Goal: Transaction & Acquisition: Purchase product/service

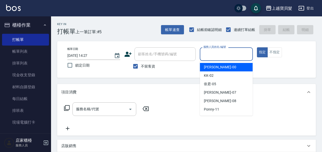
click at [212, 58] on input "服務人員姓名/編號" at bounding box center [226, 54] width 48 height 9
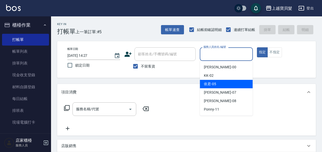
click at [220, 84] on div "依君 -05" at bounding box center [226, 84] width 53 height 8
type input "依君-05"
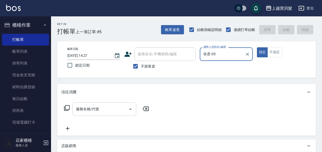
click at [87, 114] on div "服務名稱/代號" at bounding box center [104, 109] width 64 height 14
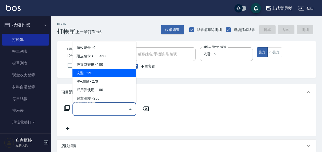
click at [99, 75] on span "洗髮 - 250" at bounding box center [104, 73] width 64 height 8
type input "洗髮(101)"
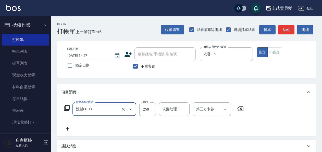
click at [64, 106] on icon at bounding box center [67, 108] width 6 height 6
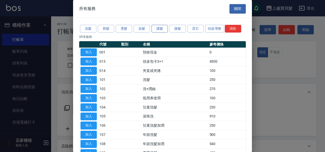
click at [157, 30] on button "護髮" at bounding box center [159, 29] width 16 height 8
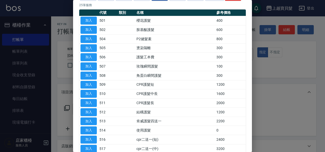
scroll to position [77, 0]
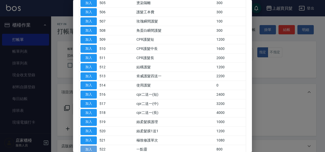
click at [90, 146] on button "加入" at bounding box center [88, 149] width 16 height 8
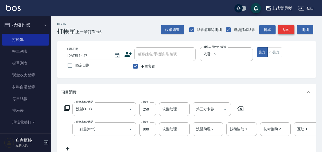
click at [280, 30] on button "結帳" at bounding box center [286, 29] width 16 height 9
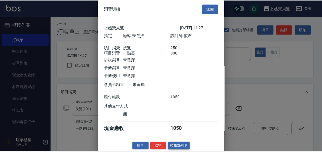
scroll to position [7, 0]
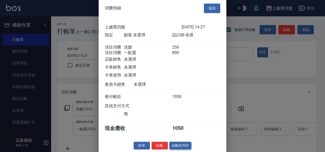
click at [177, 145] on button "結帳並列印" at bounding box center [180, 145] width 22 height 8
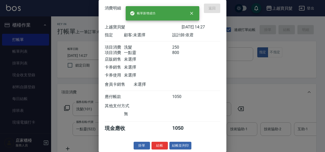
type input "[DATE] 18:14"
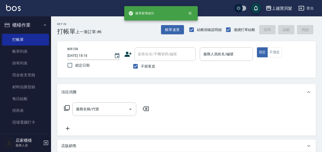
click at [151, 68] on span "不留客資" at bounding box center [148, 66] width 14 height 5
click at [141, 68] on input "不留客資" at bounding box center [135, 66] width 11 height 11
checkbox input "false"
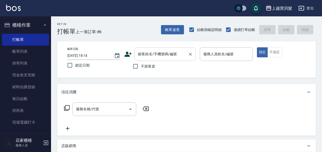
click at [152, 57] on input "顧客姓名/手機號碼/編號" at bounding box center [161, 54] width 49 height 9
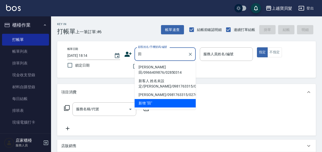
click at [148, 68] on li "[PERSON_NAME]田/0966409876/02850314" at bounding box center [164, 70] width 61 height 14
type input "[PERSON_NAME]田/0966409876/02850314"
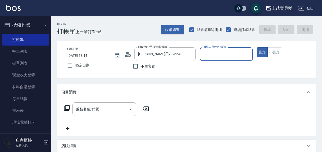
type input "依君-05"
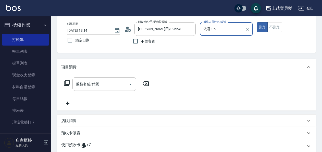
scroll to position [51, 0]
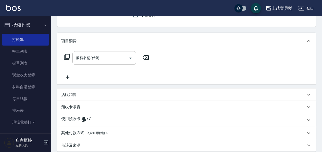
click at [78, 121] on p "使用預收卡" at bounding box center [70, 120] width 19 height 8
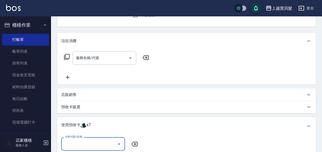
scroll to position [0, 0]
click at [84, 149] on div "卡券代號/名稱" at bounding box center [93, 144] width 64 height 14
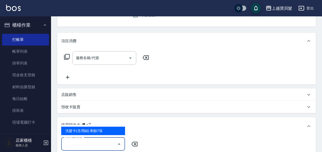
click at [86, 132] on div "洗髮卡(含潤絲) 剩餘7張" at bounding box center [93, 130] width 64 height 8
type input "洗髮卡(含潤絲)"
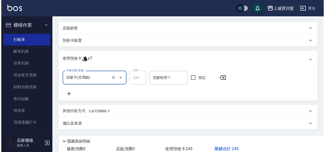
scroll to position [152, 0]
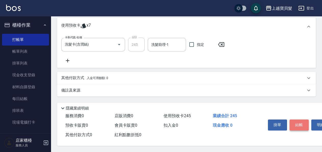
click at [293, 122] on button "結帳" at bounding box center [299, 124] width 19 height 11
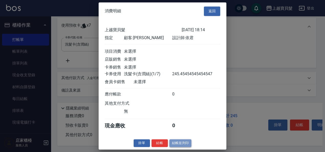
click at [179, 146] on button "結帳並列印" at bounding box center [180, 143] width 22 height 8
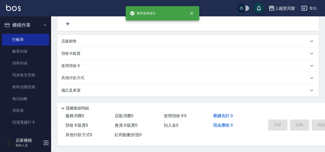
type input "[DATE] 18:15"
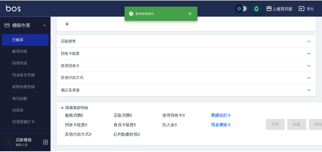
scroll to position [0, 0]
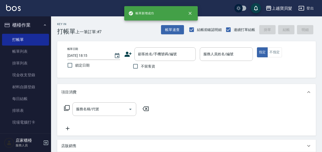
drag, startPoint x: 141, startPoint y: 68, endPoint x: 189, endPoint y: 64, distance: 48.1
click at [142, 68] on span "不留客資" at bounding box center [148, 66] width 14 height 5
click at [141, 68] on input "不留客資" at bounding box center [135, 66] width 11 height 11
checkbox input "true"
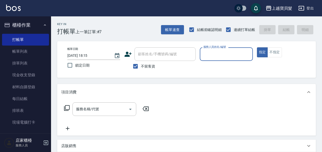
click at [193, 64] on div "不留客資" at bounding box center [159, 66] width 71 height 11
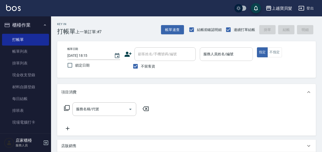
click at [207, 57] on input "服務人員姓名/編號" at bounding box center [226, 54] width 48 height 9
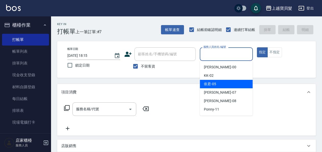
click at [211, 83] on span "依君 -05" at bounding box center [210, 83] width 12 height 5
type input "依君-05"
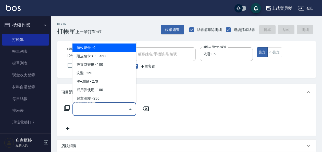
click at [84, 112] on input "服務名稱/代號" at bounding box center [101, 108] width 52 height 9
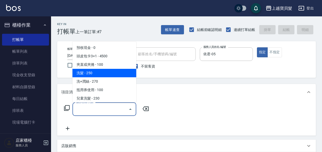
click at [102, 71] on span "洗髮 - 250" at bounding box center [104, 73] width 64 height 8
type input "洗髮(101)"
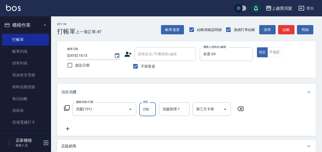
click at [147, 107] on input "250" at bounding box center [147, 109] width 17 height 14
type input "220"
click at [68, 108] on icon at bounding box center [67, 108] width 6 height 6
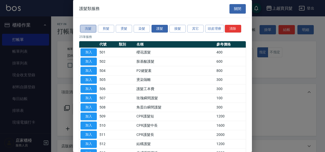
click at [90, 28] on button "洗髮" at bounding box center [88, 29] width 16 height 8
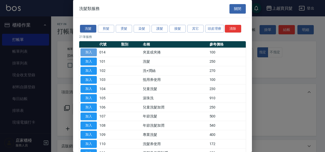
click at [90, 54] on button "加入" at bounding box center [88, 52] width 16 height 8
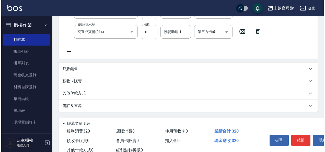
scroll to position [102, 0]
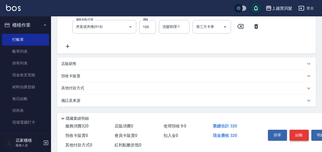
click at [297, 134] on button "結帳" at bounding box center [299, 134] width 19 height 11
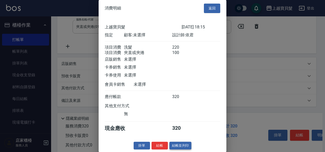
scroll to position [7, 0]
click at [176, 142] on button "結帳並列印" at bounding box center [180, 145] width 22 height 8
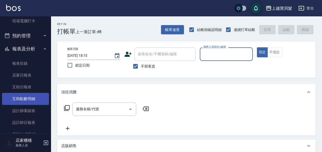
scroll to position [102, 0]
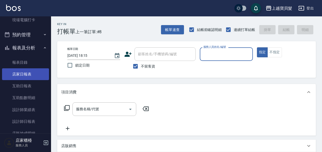
click at [32, 73] on link "店家日報表" at bounding box center [25, 74] width 47 height 12
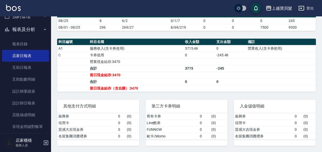
scroll to position [128, 0]
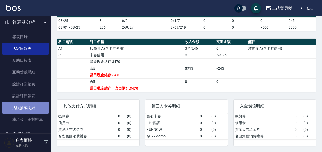
click at [39, 103] on link "店販抽成明細" at bounding box center [25, 108] width 47 height 12
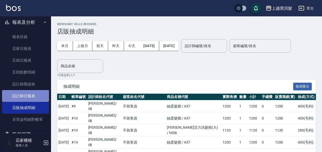
click at [45, 94] on link "設計師日報表" at bounding box center [25, 96] width 47 height 12
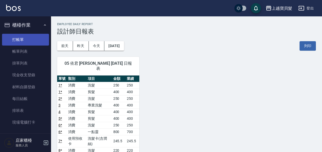
click at [19, 39] on link "打帳單" at bounding box center [25, 40] width 47 height 12
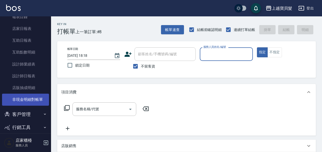
scroll to position [153, 0]
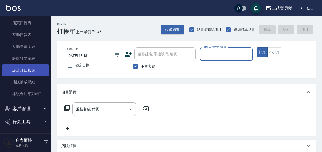
click at [27, 73] on link "設計師日報表" at bounding box center [25, 70] width 47 height 12
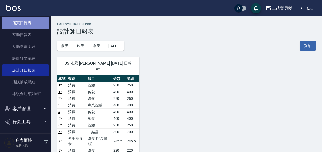
click at [31, 24] on link "店家日報表" at bounding box center [25, 23] width 47 height 12
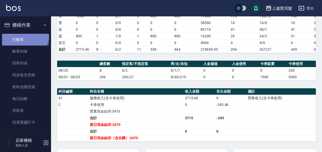
click at [22, 34] on link "打帳單" at bounding box center [25, 40] width 47 height 12
